Goal: Transaction & Acquisition: Purchase product/service

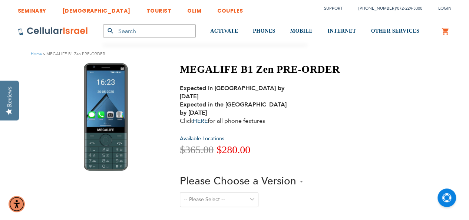
click at [254, 192] on select "-- Please Select -- Level 1. Filtered Email only Level 2. Email + Banking Level…" at bounding box center [219, 199] width 79 height 15
click at [275, 192] on div "-- Please Select -- Level 1. Filtered Email only Level 2. Email + Banking Level…" at bounding box center [260, 204] width 160 height 24
click at [295, 143] on div "Special Price $280.00 Regular Price $365.00" at bounding box center [260, 149] width 160 height 13
click at [245, 192] on select "-- Please Select -- Level 1. Filtered Email only Level 2. Email + Banking Level…" at bounding box center [219, 199] width 79 height 15
click at [283, 196] on div "-- Please Select -- Level 1. Filtered Email only Level 2. Email + Banking Level…" at bounding box center [260, 204] width 160 height 24
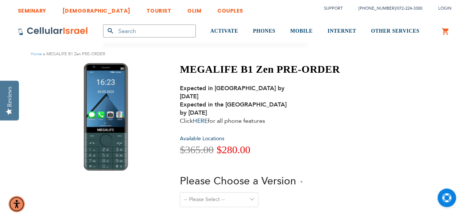
click at [251, 192] on select "-- Please Select -- Level 1. Filtered Email only Level 2. Email + Banking Level…" at bounding box center [219, 199] width 79 height 15
select select "Level 3. Special Yeshiva Plan"
click at [180, 192] on select "-- Please Select -- Level 1. Filtered Email only Level 2. Email + Banking Level…" at bounding box center [219, 199] width 79 height 15
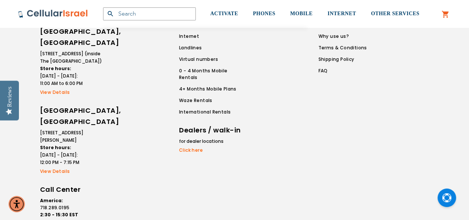
scroll to position [730, 0]
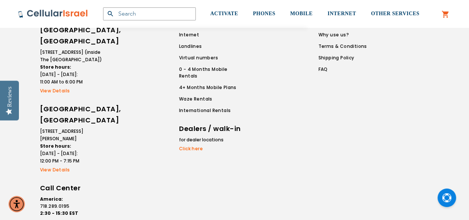
click at [201, 145] on link "Click here" at bounding box center [210, 148] width 63 height 7
